Goal: Task Accomplishment & Management: Manage account settings

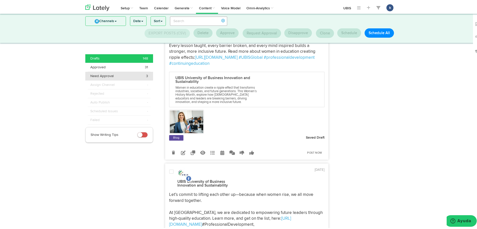
click at [121, 75] on div "Need Approval 3" at bounding box center [119, 74] width 58 height 5
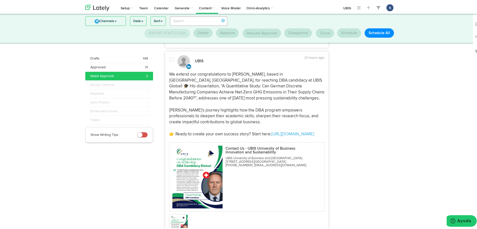
scroll to position [322, 0]
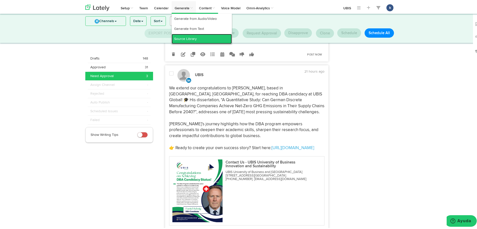
click at [195, 33] on link "Source Library" at bounding box center [202, 38] width 60 height 10
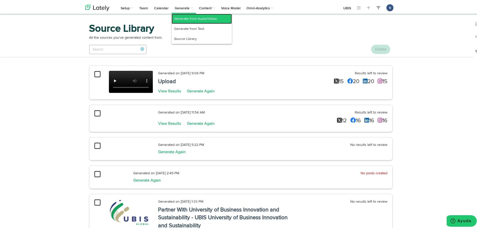
click at [188, 18] on link "Generate from Audio/Video" at bounding box center [202, 18] width 60 height 10
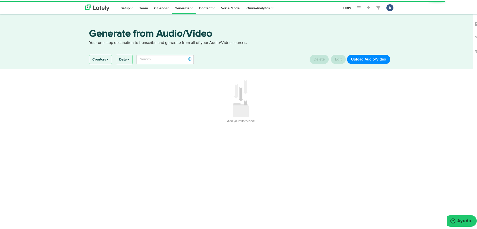
click at [375, 57] on button "Upload Audio/Video" at bounding box center [368, 57] width 43 height 9
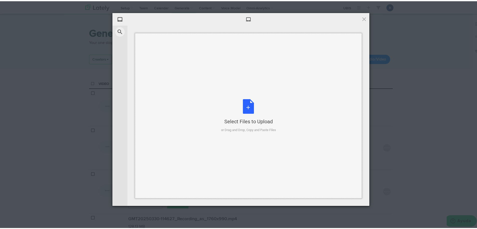
click at [232, 146] on div "Select Files to Upload or Drag and Drop, Copy and Paste Files" at bounding box center [248, 114] width 227 height 165
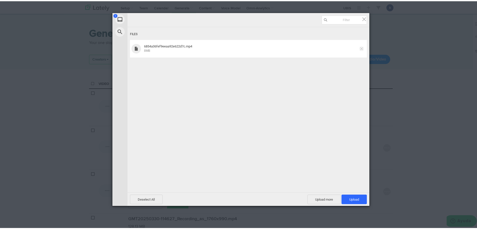
click at [360, 46] on span at bounding box center [361, 47] width 3 height 3
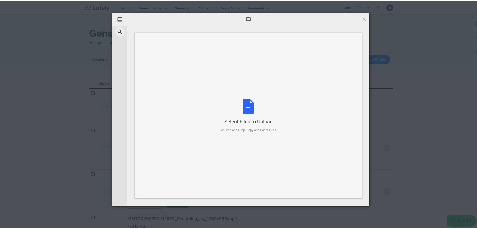
click at [302, 89] on div "Select Files to Upload or Drag and Drop, Copy and Paste Files" at bounding box center [248, 114] width 227 height 165
type input "C:\fakepath\UBIS June 2025 Symposium.mov"
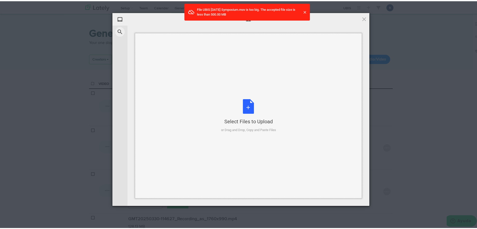
click at [284, 123] on div "Select Files to Upload or Drag and Drop, Copy and Paste Files" at bounding box center [248, 114] width 227 height 165
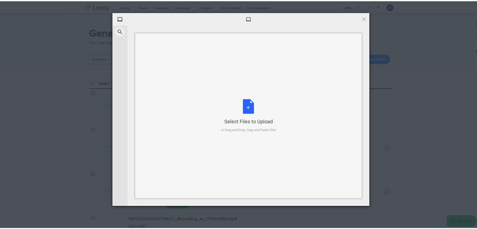
type input "C:\fakepath\UBIS May 25 Symposium.mov"
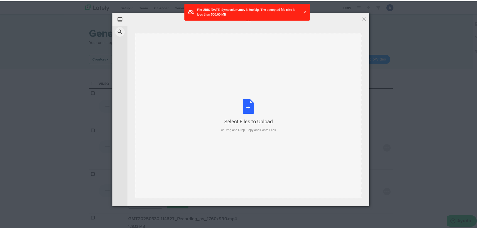
click at [271, 100] on div "Select Files to Upload or Drag and Drop, Copy and Paste Files" at bounding box center [248, 114] width 55 height 33
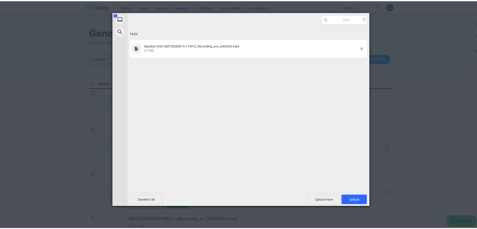
click at [361, 192] on div "Deselect All Upload more Upload 1" at bounding box center [248, 198] width 242 height 14
click at [356, 201] on span "Upload 1" at bounding box center [353, 198] width 25 height 10
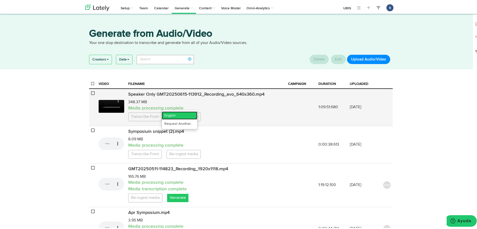
click at [168, 114] on link "English" at bounding box center [179, 114] width 35 height 8
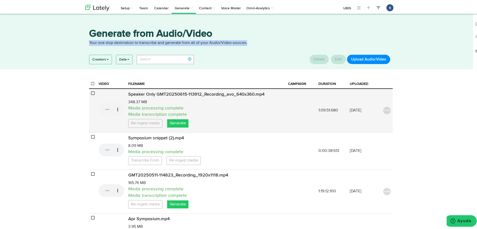
drag, startPoint x: 210, startPoint y: 15, endPoint x: 329, endPoint y: 49, distance: 123.4
click at [329, 49] on div "Generate from Audio/Video Your one stop destination to transcribe and generate …" at bounding box center [241, 40] width 482 height 55
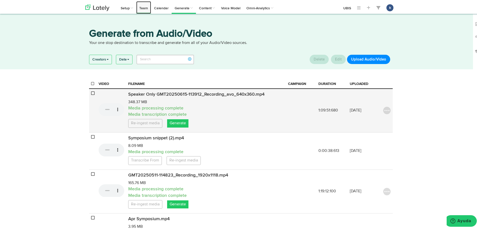
click at [141, 11] on link "Team" at bounding box center [143, 6] width 15 height 13
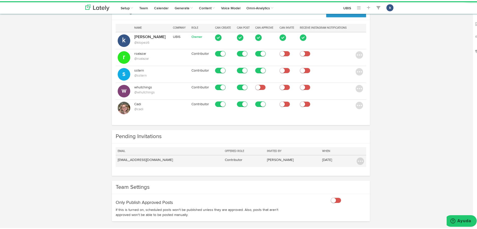
scroll to position [31, 0]
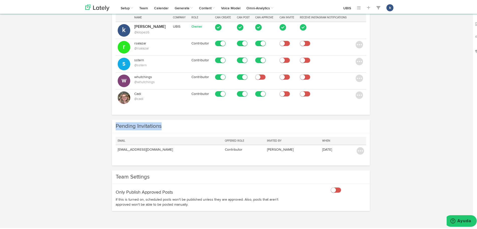
drag, startPoint x: 112, startPoint y: 124, endPoint x: 347, endPoint y: 160, distance: 237.8
click at [347, 160] on div "Pending Invitations Email Offered Role Invited By When larissa@eurasiaglobal.uk…" at bounding box center [241, 141] width 258 height 46
click at [359, 158] on div "Email Offered Role Invited By When larissa@eurasiaglobal.uk Contributor Karla L…" at bounding box center [241, 148] width 258 height 33
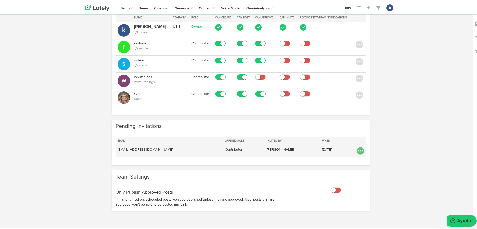
click at [360, 152] on img at bounding box center [360, 150] width 8 height 8
click at [353, 162] on link "Resend" at bounding box center [360, 160] width 26 height 8
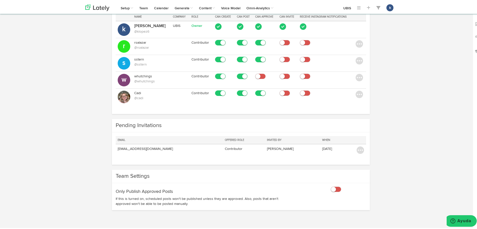
scroll to position [1, 0]
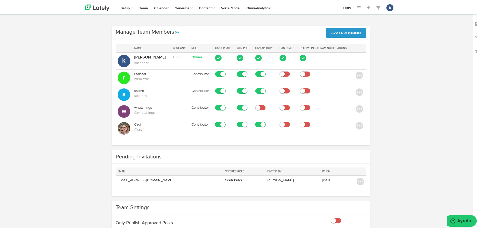
click at [55, 133] on div "Channels Create Generate Pipeline Team Basic Analytics (limited on mobile) Dash…" at bounding box center [241, 134] width 482 height 221
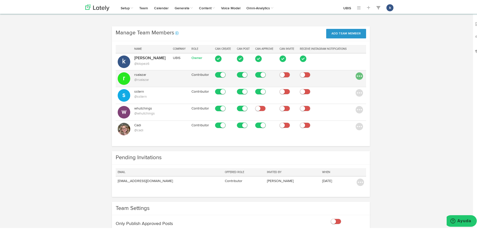
click at [358, 77] on img at bounding box center [359, 75] width 8 height 8
click at [359, 93] on icon at bounding box center [361, 93] width 6 height 4
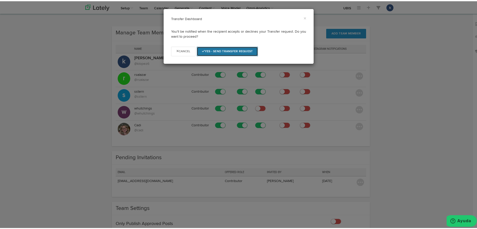
click at [244, 51] on button "Yes - Send Transfer Request" at bounding box center [227, 50] width 61 height 10
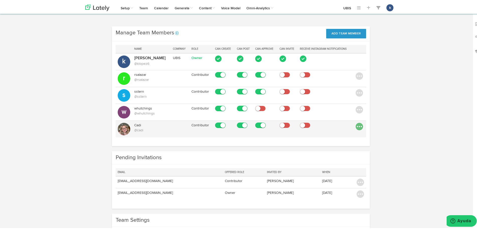
click at [355, 127] on img at bounding box center [359, 125] width 8 height 8
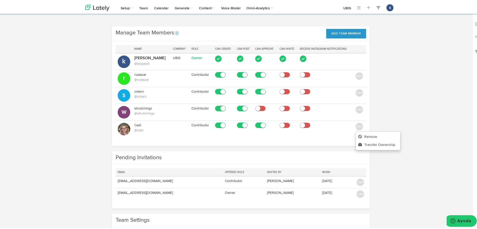
click at [87, 53] on div "Manage Team Members No message Add Team Member Name Company Role Can Create Can…" at bounding box center [241, 87] width 319 height 125
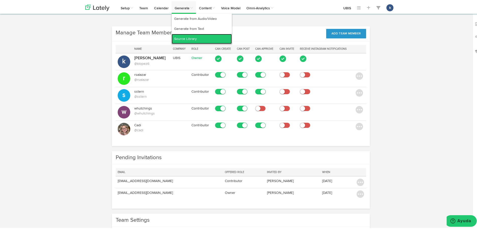
click at [189, 38] on link "Source Library" at bounding box center [202, 38] width 60 height 10
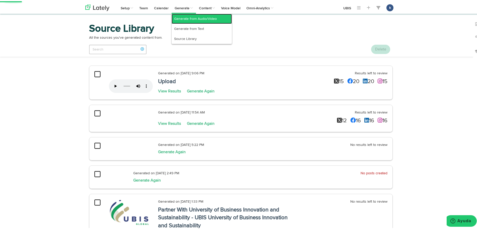
click at [188, 15] on link "Generate from Audio/Video" at bounding box center [202, 18] width 60 height 10
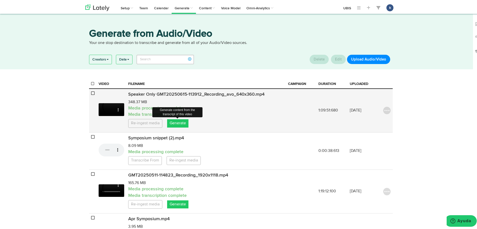
click at [172, 124] on link "Generate" at bounding box center [177, 122] width 21 height 8
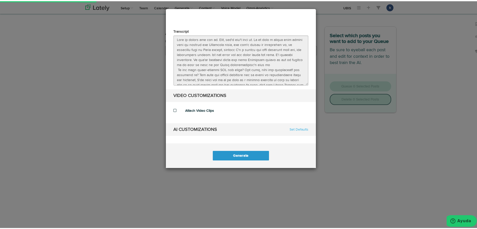
select select "natural"
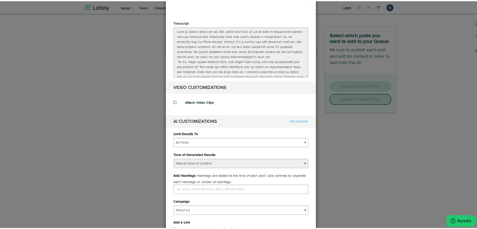
scroll to position [31, 0]
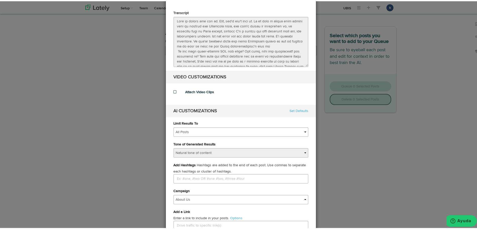
click at [173, 90] on span at bounding box center [174, 91] width 3 height 4
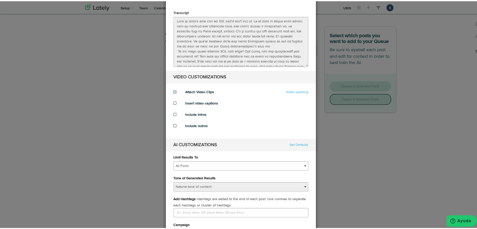
click at [170, 105] on div "Insert video captions" at bounding box center [241, 105] width 142 height 11
click at [173, 101] on span at bounding box center [174, 102] width 3 height 4
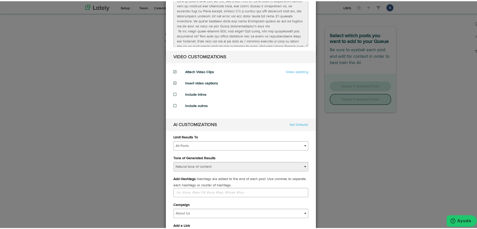
scroll to position [63, 0]
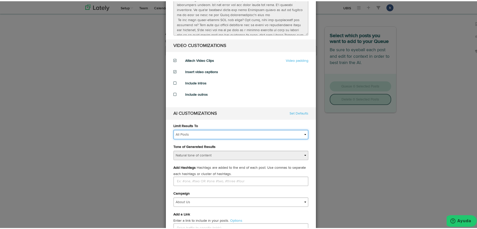
click at [214, 132] on select "All Posts Top 30 Posts Top 25 Posts Top 20 Posts Top 15 Posts Top 10 Posts" at bounding box center [240, 133] width 135 height 10
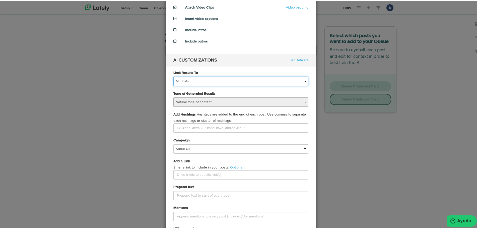
scroll to position [125, 0]
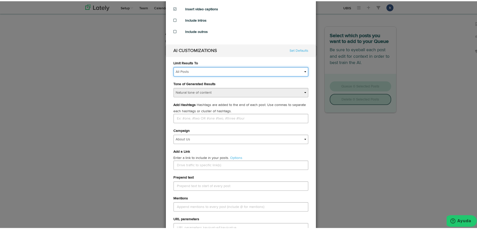
click at [196, 72] on select "All Posts Top 30 Posts Top 25 Posts Top 20 Posts Top 15 Posts Top 10 Posts" at bounding box center [240, 71] width 135 height 10
select select "30"
click at [173, 66] on select "All Posts Top 30 Posts Top 25 Posts Top 20 Posts Top 15 Posts Top 10 Posts" at bounding box center [240, 71] width 135 height 10
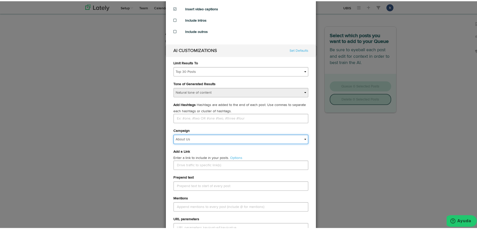
click at [209, 136] on select "About Us Blog DBA Candidacy Events - After Clips Events - Promotional Faculty S…" at bounding box center [240, 138] width 135 height 10
select select "67b942c7e29430238c1b37a8"
click at [173, 133] on select "About Us Blog DBA Candidacy Events - After Clips Events - Promotional Faculty S…" at bounding box center [240, 138] width 135 height 10
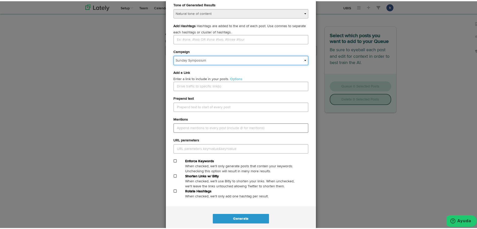
scroll to position [213, 0]
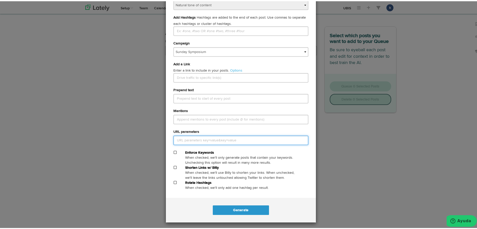
click at [200, 139] on input "URL parameters" at bounding box center [240, 139] width 135 height 10
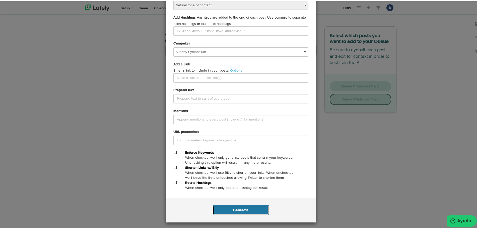
click at [230, 207] on button "Generate" at bounding box center [241, 209] width 56 height 10
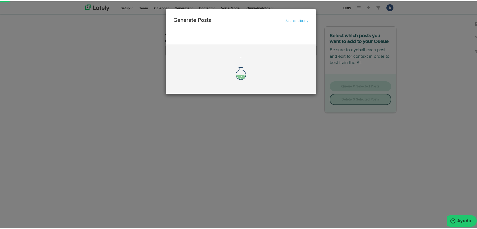
scroll to position [0, 0]
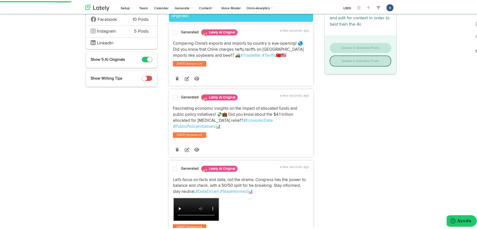
scroll to position [63, 0]
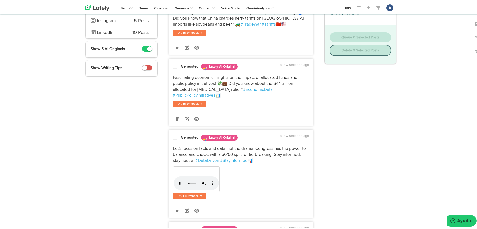
click at [228, 168] on div "Your browser does not support HTML5 video." at bounding box center [241, 178] width 136 height 27
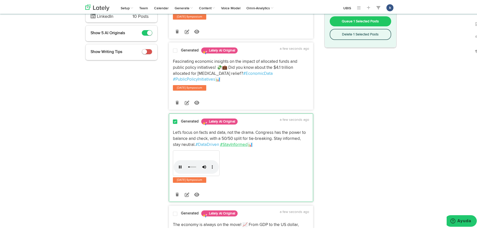
scroll to position [94, 0]
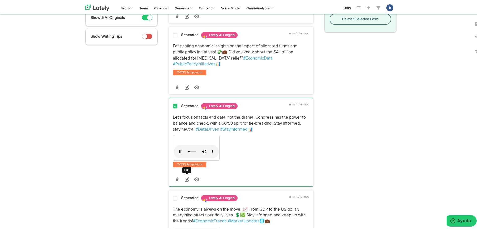
click at [185, 176] on icon at bounding box center [187, 178] width 5 height 5
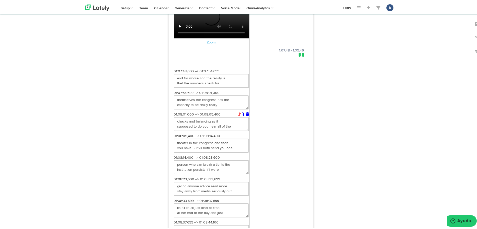
scroll to position [282, 0]
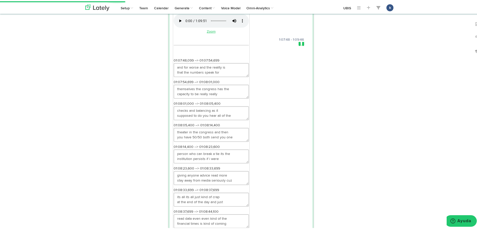
click at [215, 32] on link "Zoom" at bounding box center [211, 31] width 9 height 4
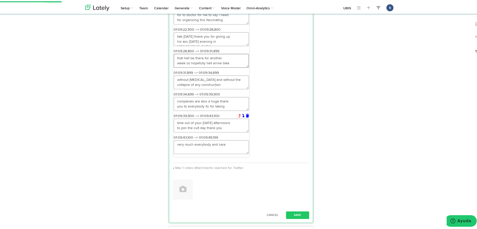
scroll to position [659, 0]
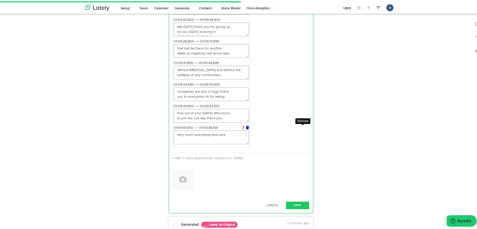
click at [249, 128] on icon at bounding box center [247, 126] width 3 height 4
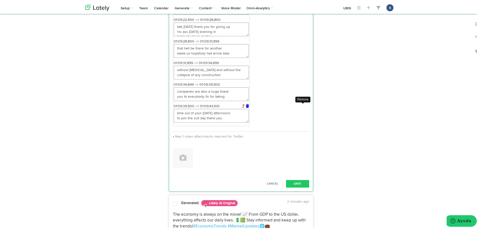
click at [249, 106] on icon at bounding box center [247, 105] width 3 height 4
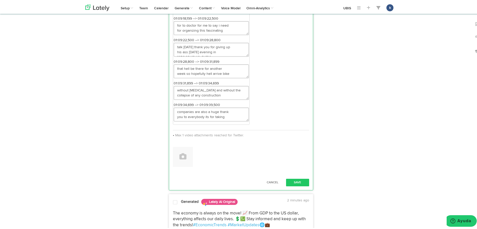
scroll to position [627, 0]
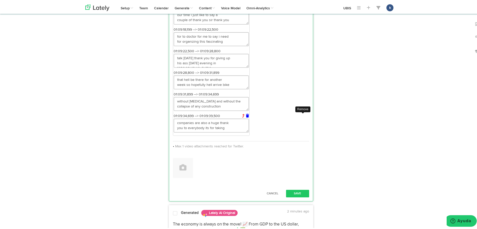
click at [249, 116] on icon at bounding box center [247, 115] width 3 height 4
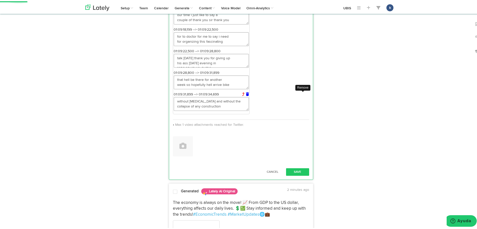
click at [249, 95] on icon at bounding box center [247, 93] width 3 height 4
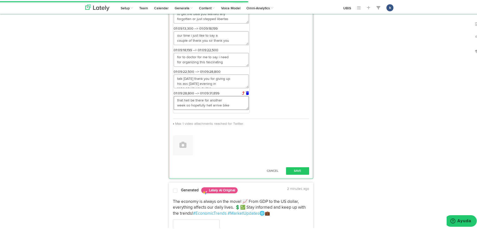
scroll to position [596, 0]
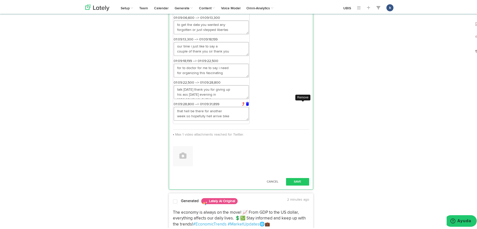
click at [249, 104] on icon at bounding box center [247, 103] width 3 height 4
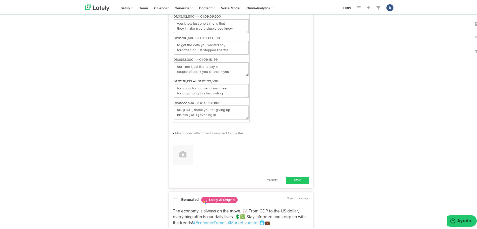
scroll to position [564, 0]
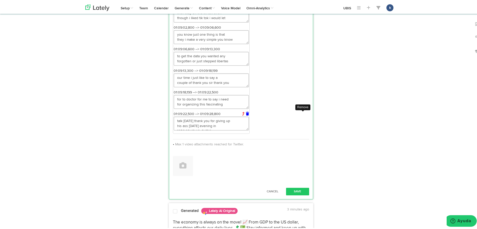
click at [249, 114] on icon at bounding box center [247, 113] width 3 height 4
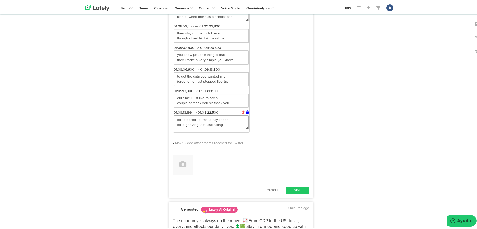
scroll to position [533, 0]
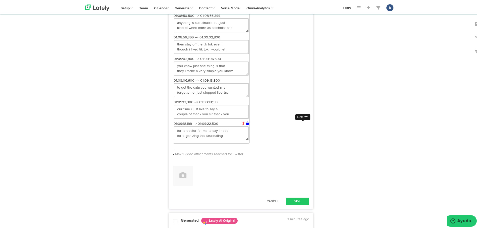
click at [249, 124] on icon at bounding box center [247, 122] width 3 height 4
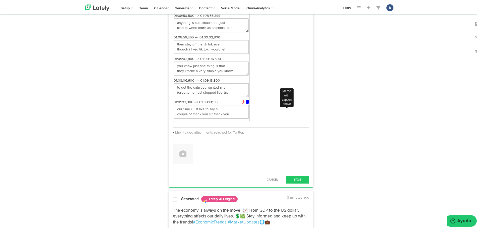
click at [245, 102] on icon at bounding box center [243, 101] width 3 height 4
type textarea "to get the data you wanted any forgotten or just stepped libertas our time i ju…"
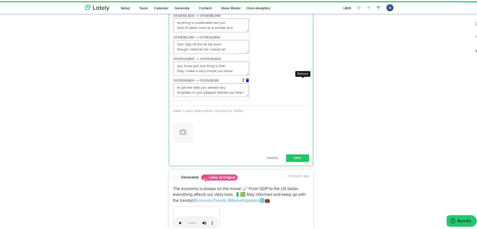
click at [249, 81] on icon at bounding box center [247, 79] width 3 height 4
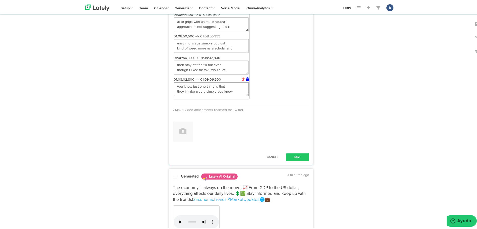
scroll to position [502, 0]
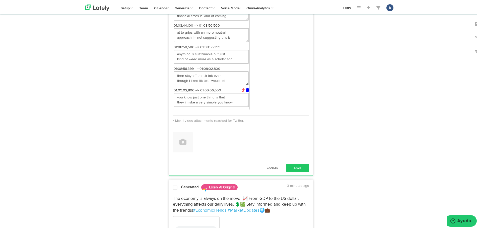
click at [253, 106] on div "01:09:02,800 --> 01:09:06,600 you know just one thing is that they i make a ver…" at bounding box center [211, 96] width 83 height 19
click at [237, 106] on textarea "you know just one thing is that they i make a very simple you know" at bounding box center [211, 99] width 75 height 14
drag, startPoint x: 224, startPoint y: 125, endPoint x: 192, endPoint y: 124, distance: 32.1
click at [192, 106] on textarea "you know just one thing is that they i make a very simple you know" at bounding box center [211, 99] width 75 height 14
click at [239, 106] on textarea "you know just one thing is that they i make a very simple you know" at bounding box center [211, 99] width 75 height 14
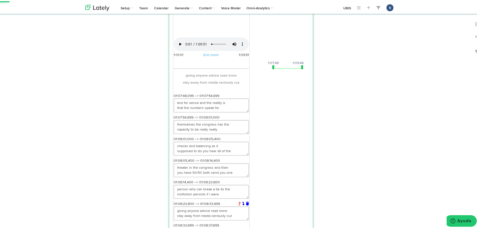
scroll to position [251, 0]
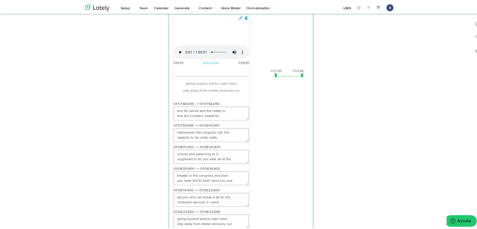
click at [275, 76] on span at bounding box center [276, 74] width 2 height 4
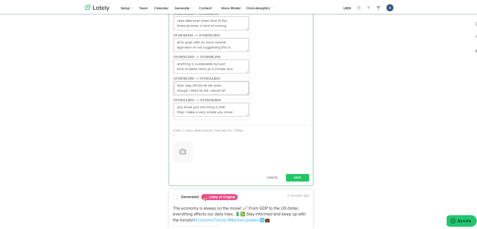
scroll to position [564, 0]
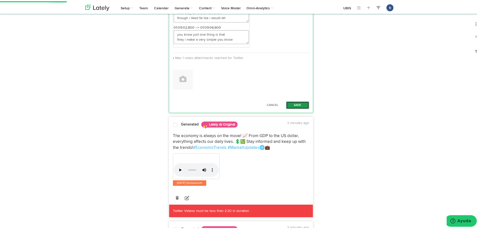
click at [298, 108] on button "Save" at bounding box center [297, 104] width 23 height 8
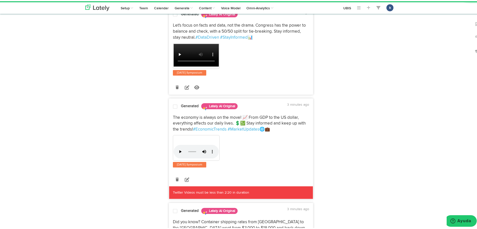
scroll to position [185, 0]
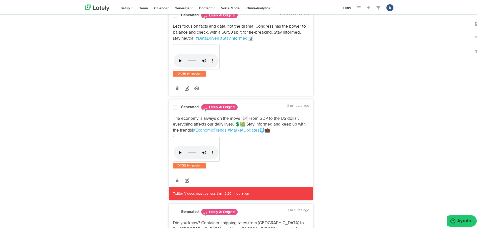
drag, startPoint x: 170, startPoint y: 110, endPoint x: 272, endPoint y: 122, distance: 102.8
click at [272, 122] on div "The economy is always on the move! 📈 From GDP to the US dollar, everything affe…" at bounding box center [241, 123] width 144 height 18
click at [276, 125] on p "The economy is always on the move! 📈 From GDP to the US dollar, everything affe…" at bounding box center [241, 123] width 136 height 18
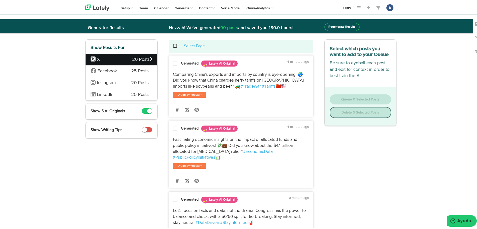
scroll to position [0, 0]
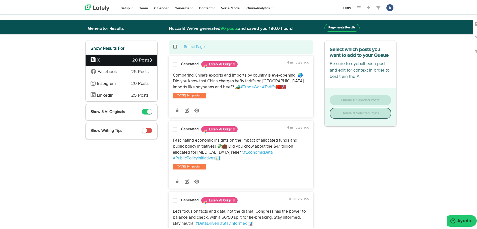
click at [142, 70] on span "25 Posts" at bounding box center [139, 70] width 17 height 7
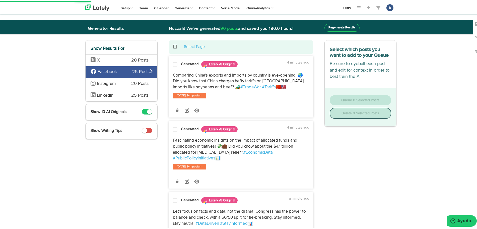
click at [127, 95] on div "LinkedIn 25 Posts" at bounding box center [122, 94] width 72 height 12
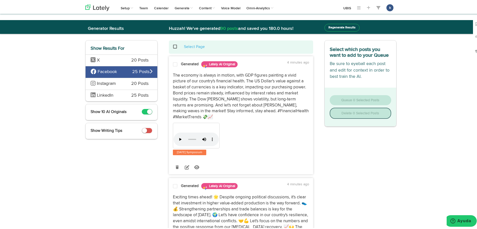
click at [138, 92] on span "25 Posts" at bounding box center [139, 94] width 17 height 7
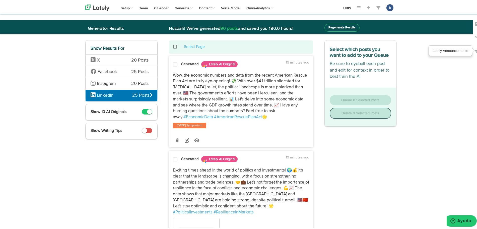
click at [475, 50] on img at bounding box center [477, 49] width 5 height 5
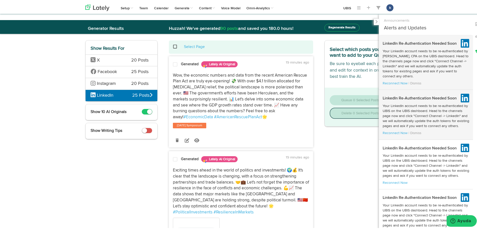
click at [375, 21] on icon at bounding box center [376, 21] width 2 height 4
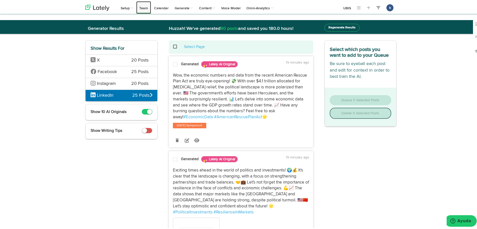
click at [139, 7] on link "Team" at bounding box center [143, 6] width 15 height 13
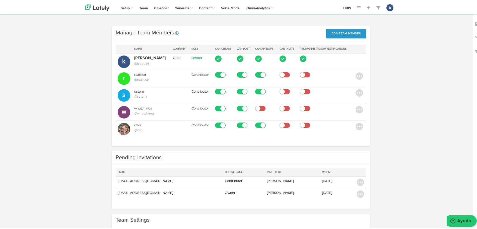
click at [112, 83] on div "Name Company Role Can Create Can Post Can Approve Can Invite Receive Instagram …" at bounding box center [241, 92] width 258 height 105
click at [65, 85] on div "Channels Create Generate Pipeline Team Basic Analytics (limited on mobile) Dash…" at bounding box center [241, 141] width 482 height 233
drag, startPoint x: 156, startPoint y: 182, endPoint x: 109, endPoint y: 178, distance: 47.1
click at [109, 178] on div "Pending Invitations Email Offered Role Invited By When larissa@eurasiaglobal.uk…" at bounding box center [240, 181] width 265 height 63
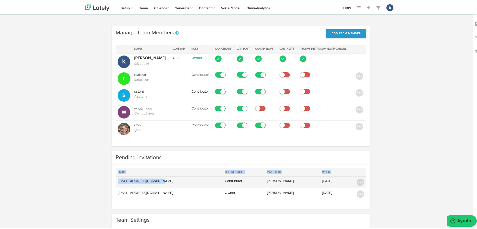
click at [154, 180] on td "larissa@eurasiaglobal.uk" at bounding box center [169, 181] width 107 height 12
drag, startPoint x: 155, startPoint y: 180, endPoint x: 114, endPoint y: 181, distance: 40.9
click at [116, 181] on td "larissa@eurasiaglobal.uk" at bounding box center [169, 181] width 107 height 12
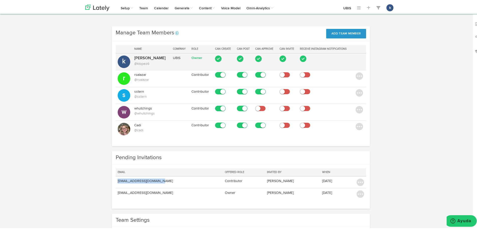
copy td "larissa@eurasiaglobal.uk"
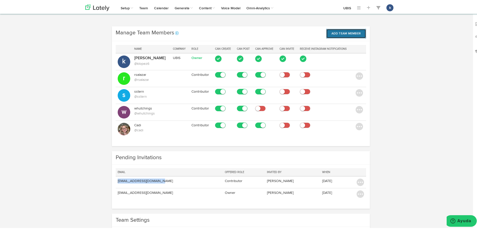
click at [344, 36] on button "Add Team Member" at bounding box center [346, 33] width 40 height 10
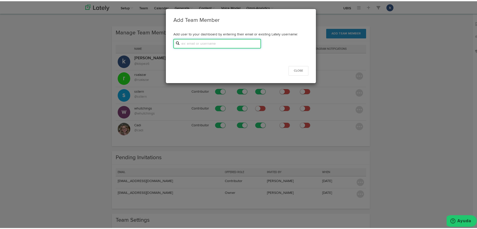
paste input "larissa@eurasiaglobal.uk"
type input "larissa@eurasiaglobal.uk"
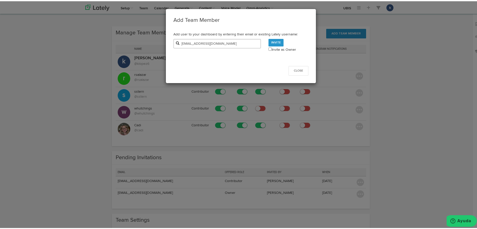
click at [270, 50] on span "Invite as Owner" at bounding box center [282, 49] width 28 height 4
click at [268, 48] on input "checkbox" at bounding box center [269, 47] width 3 height 3
checkbox input "true"
click at [270, 40] on link "Invite" at bounding box center [275, 42] width 15 height 8
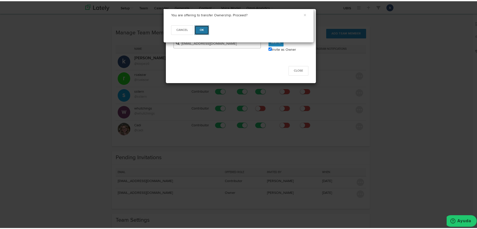
click at [201, 31] on button "OK" at bounding box center [201, 29] width 15 height 10
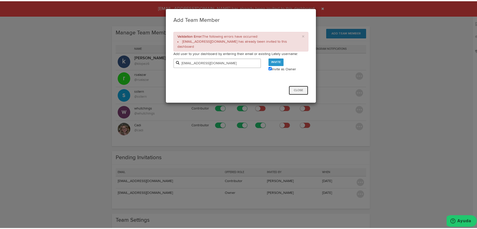
click at [301, 89] on button "Close" at bounding box center [298, 89] width 20 height 10
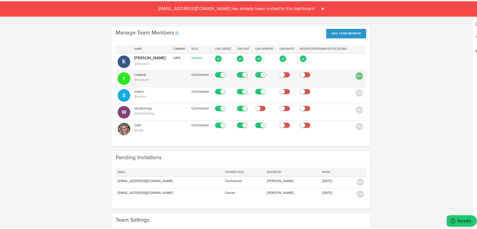
click at [357, 75] on img at bounding box center [359, 75] width 8 height 8
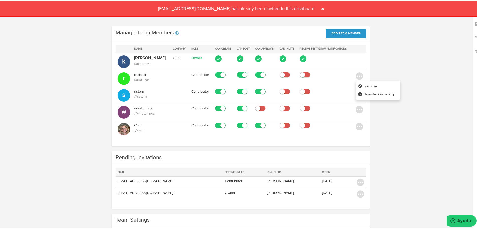
click at [382, 71] on div "Manage Team Members No message Add Team Member Name Company Role Can Create Can…" at bounding box center [241, 87] width 319 height 125
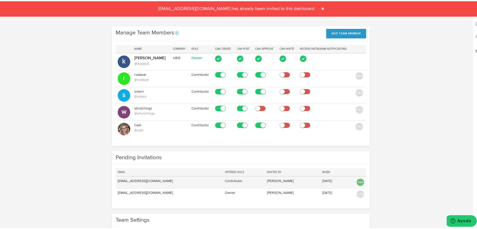
click at [356, 181] on img at bounding box center [360, 181] width 8 height 8
click at [356, 184] on link "Revoke" at bounding box center [360, 184] width 26 height 8
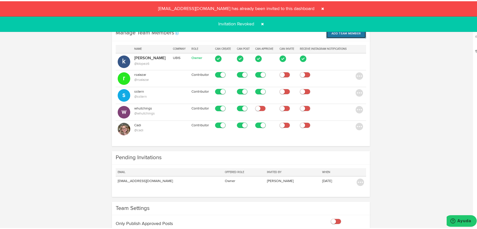
click at [333, 33] on button "Add Team Member" at bounding box center [346, 33] width 40 height 10
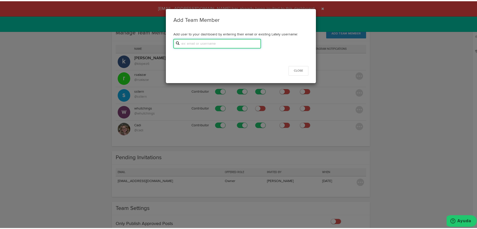
click at [200, 39] on input "text" at bounding box center [217, 43] width 88 height 10
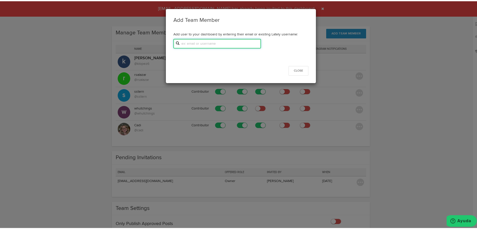
paste input "larissa@eurasiaglobal.uk"
type input "larissa@eurasiaglobal.uk"
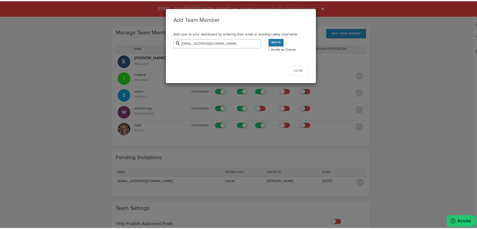
click at [271, 41] on link "Invite" at bounding box center [275, 42] width 15 height 8
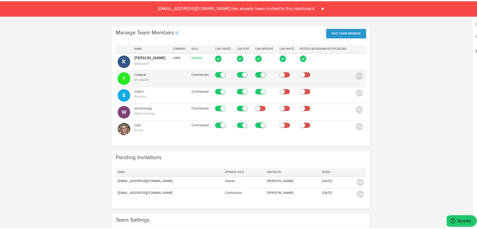
drag, startPoint x: 148, startPoint y: 73, endPoint x: 126, endPoint y: 73, distance: 21.3
click at [126, 73] on tr "r rsalazar @rsalazar Contributor" at bounding box center [241, 77] width 250 height 17
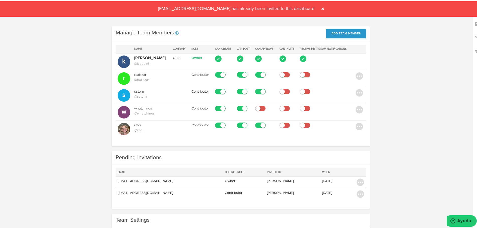
copy tr "rsalazar"
click at [319, 9] on span at bounding box center [323, 8] width 8 height 8
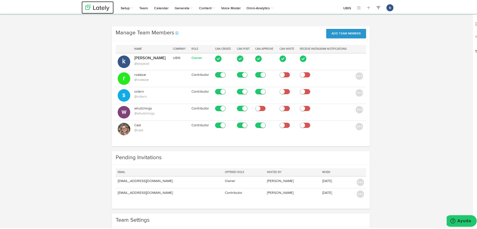
click at [100, 6] on img at bounding box center [97, 6] width 24 height 7
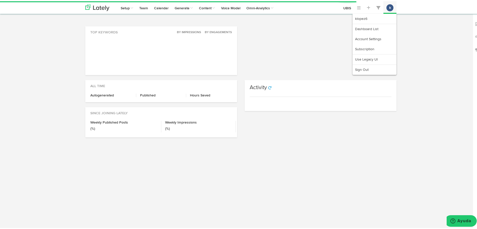
click at [388, 6] on button "k" at bounding box center [389, 6] width 7 height 7
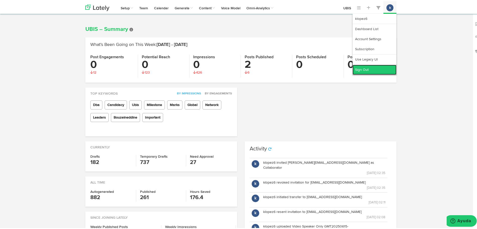
click at [364, 69] on link "Sign Out" at bounding box center [374, 68] width 44 height 10
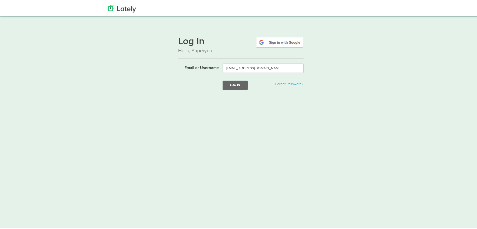
click at [253, 70] on input "[EMAIL_ADDRESS][DOMAIN_NAME]" at bounding box center [263, 67] width 81 height 10
type input "[EMAIL_ADDRESS][DOMAIN_NAME]"
click at [285, 83] on link "Forgot Password?" at bounding box center [289, 83] width 28 height 4
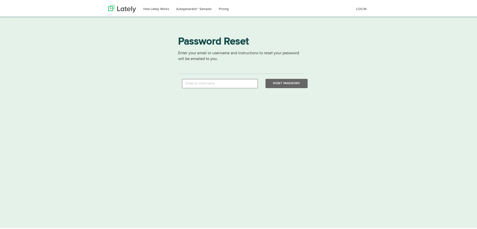
click at [209, 85] on input "email" at bounding box center [220, 83] width 76 height 10
type input "[EMAIL_ADDRESS][DOMAIN_NAME]"
click at [458, 203] on html "How Lately Works Autogenerator™ Sampler Pricing START A FREE TRIAL LOG IN Thank…" at bounding box center [241, 114] width 482 height 229
click at [287, 85] on button "Reset Password" at bounding box center [286, 82] width 42 height 9
